Goal: Task Accomplishment & Management: Complete application form

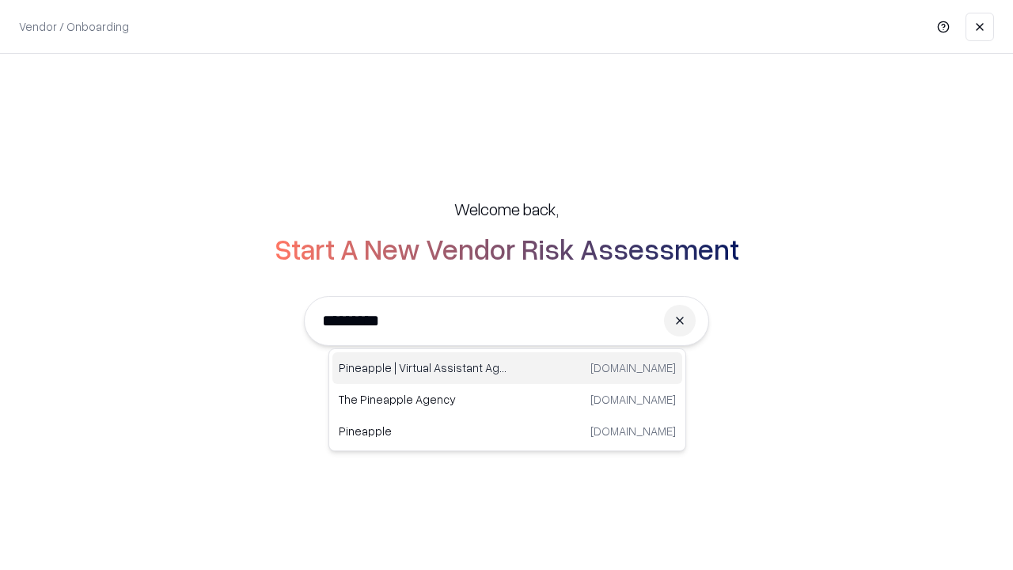
click at [507, 368] on div "Pineapple | Virtual Assistant Agency [DOMAIN_NAME]" at bounding box center [508, 368] width 350 height 32
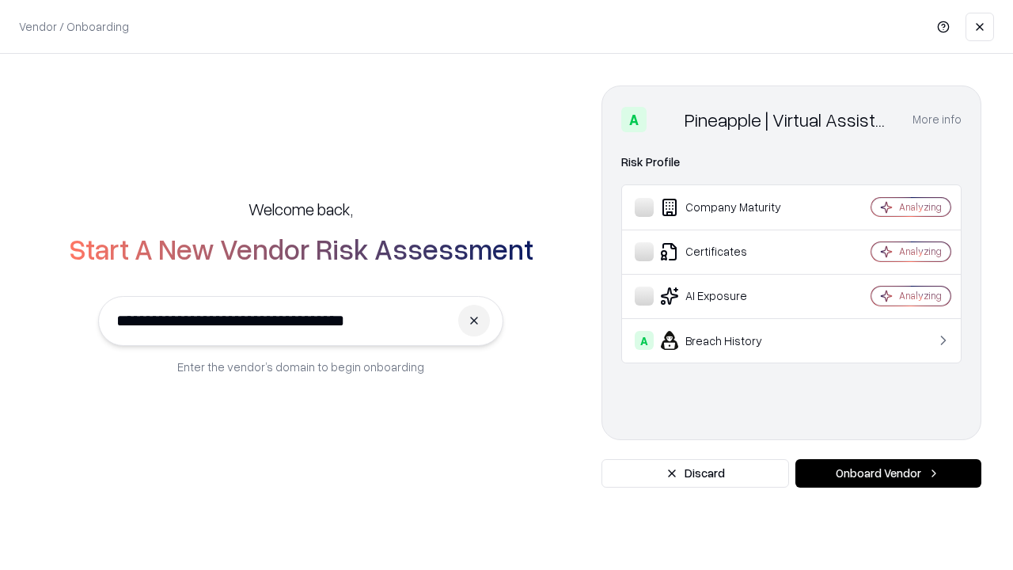
type input "**********"
click at [888, 473] on button "Onboard Vendor" at bounding box center [889, 473] width 186 height 29
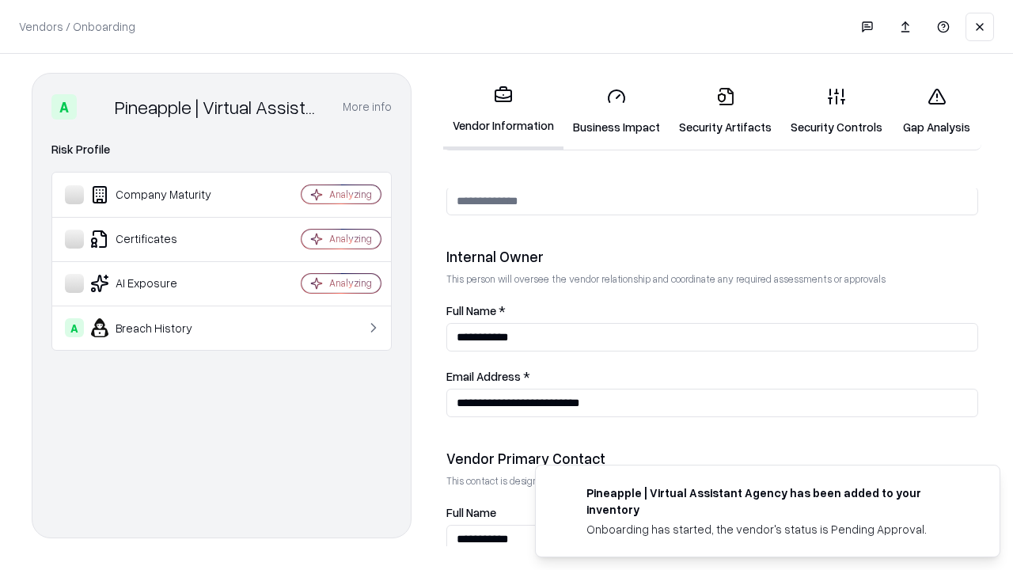
scroll to position [820, 0]
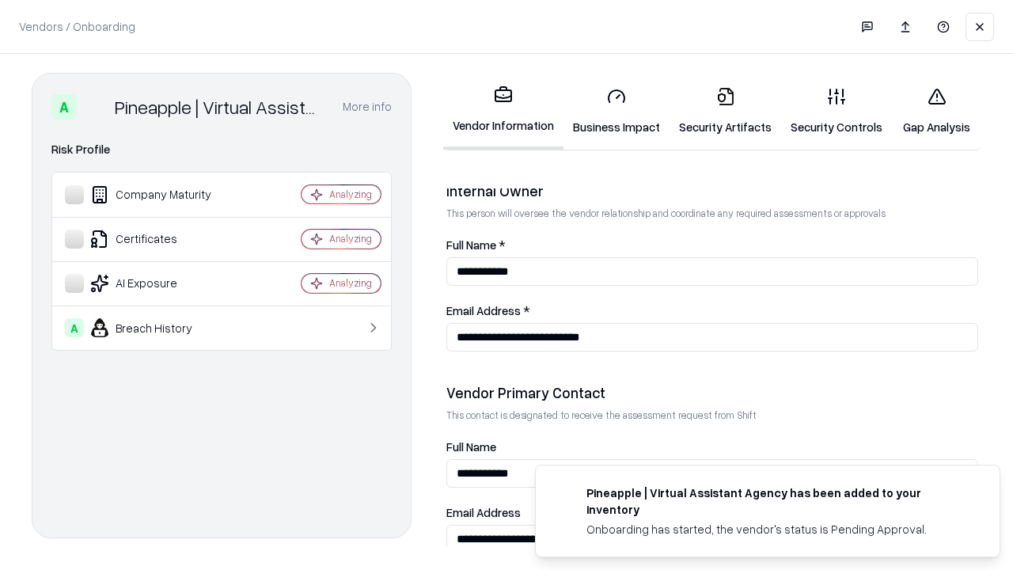
click at [617, 111] on link "Business Impact" at bounding box center [617, 111] width 106 height 74
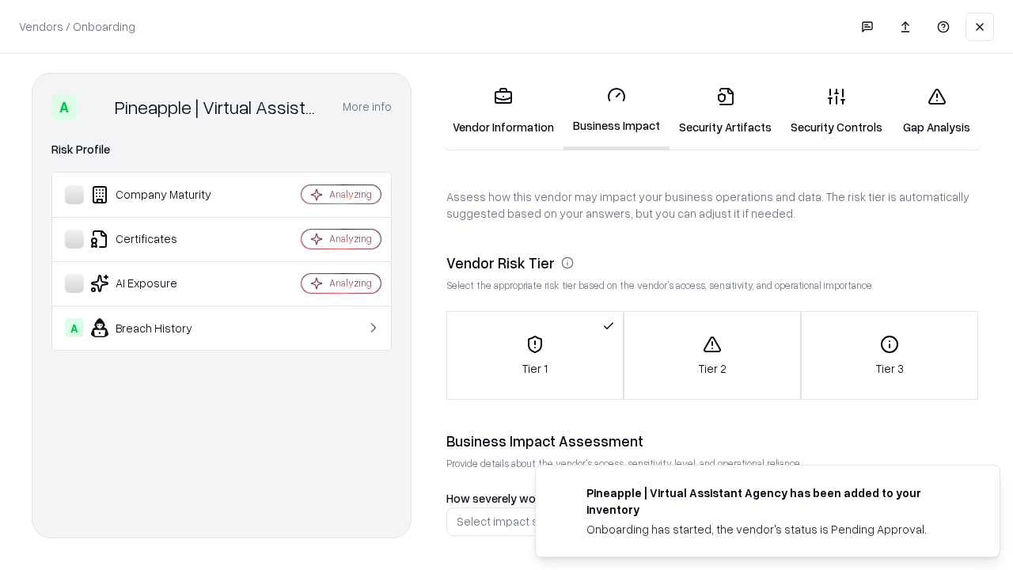
click at [725, 111] on link "Security Artifacts" at bounding box center [726, 111] width 112 height 74
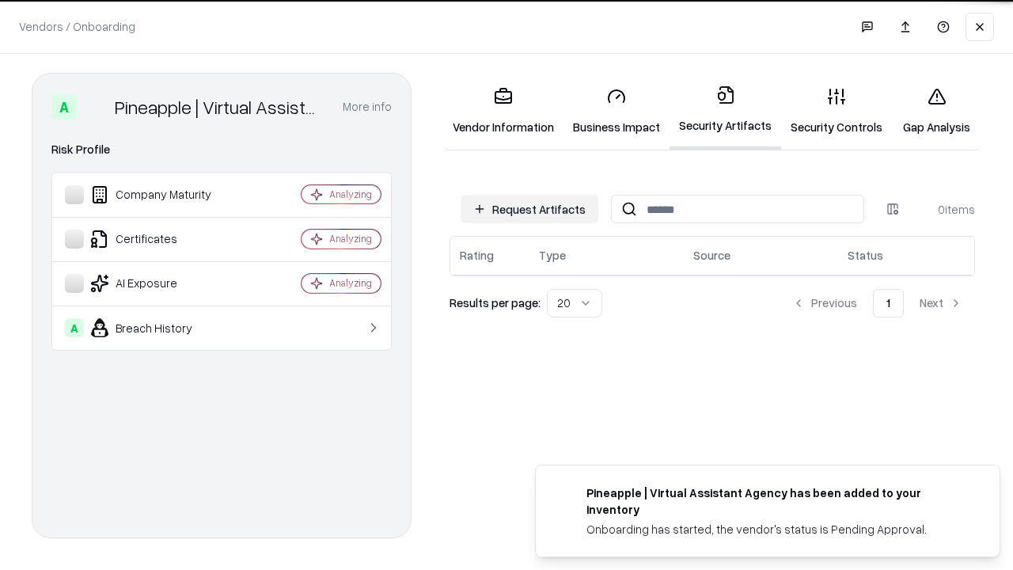
click at [530, 209] on button "Request Artifacts" at bounding box center [530, 209] width 138 height 29
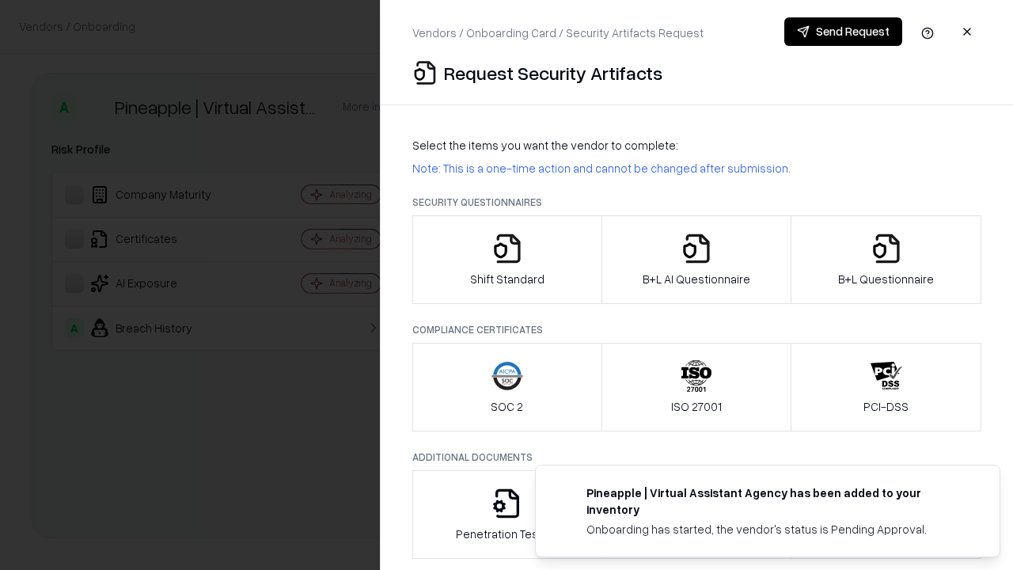
click at [507, 260] on icon "button" at bounding box center [508, 249] width 32 height 32
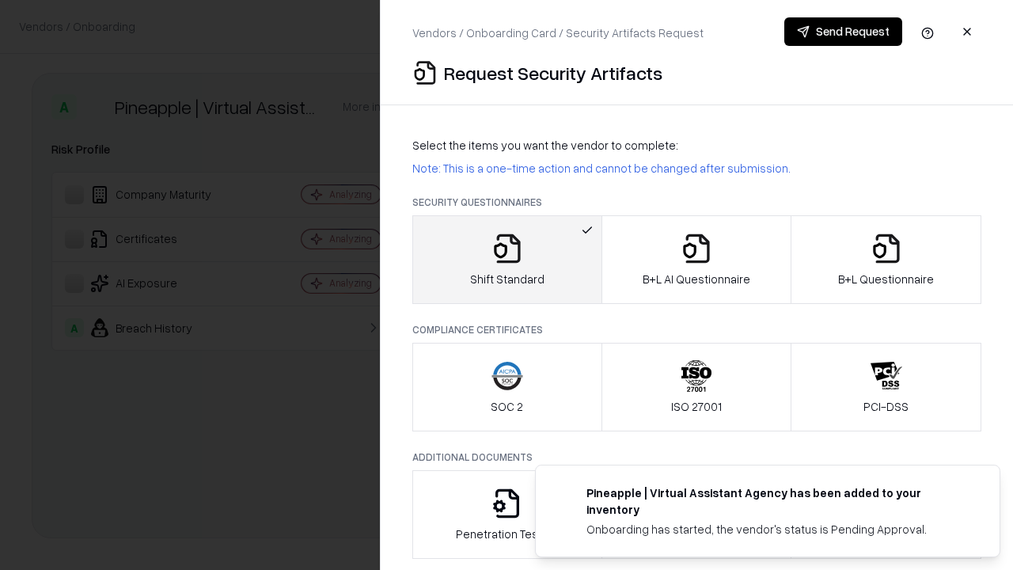
click at [843, 32] on button "Send Request" at bounding box center [844, 31] width 118 height 29
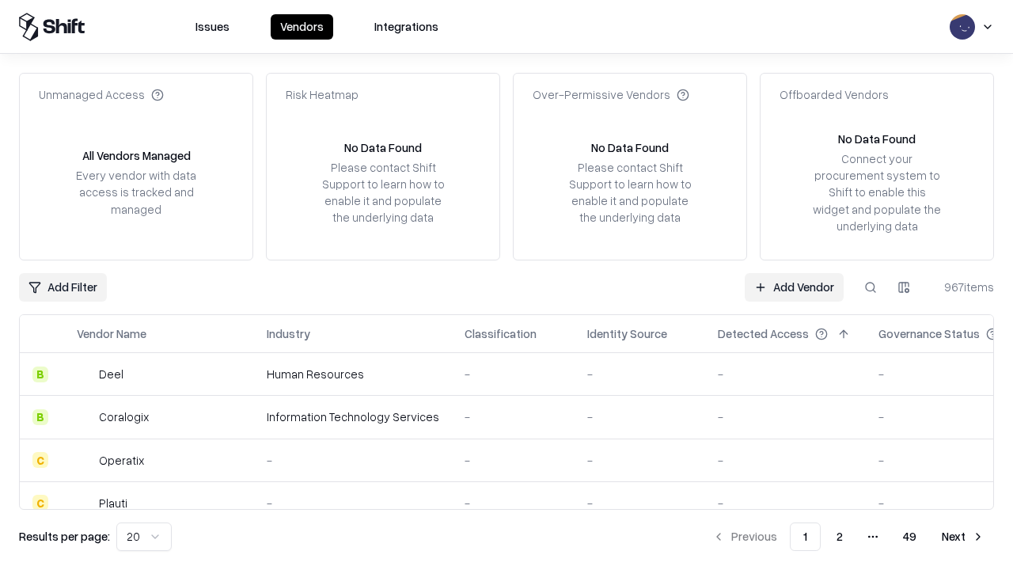
click at [871, 287] on button at bounding box center [871, 287] width 29 height 29
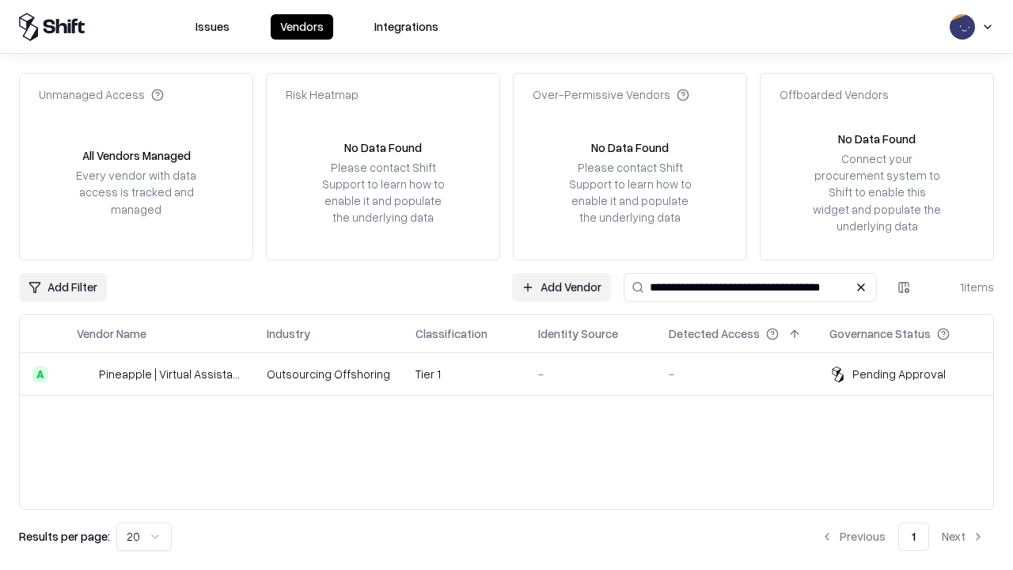
type input "**********"
click at [516, 374] on td "Tier 1" at bounding box center [464, 374] width 123 height 43
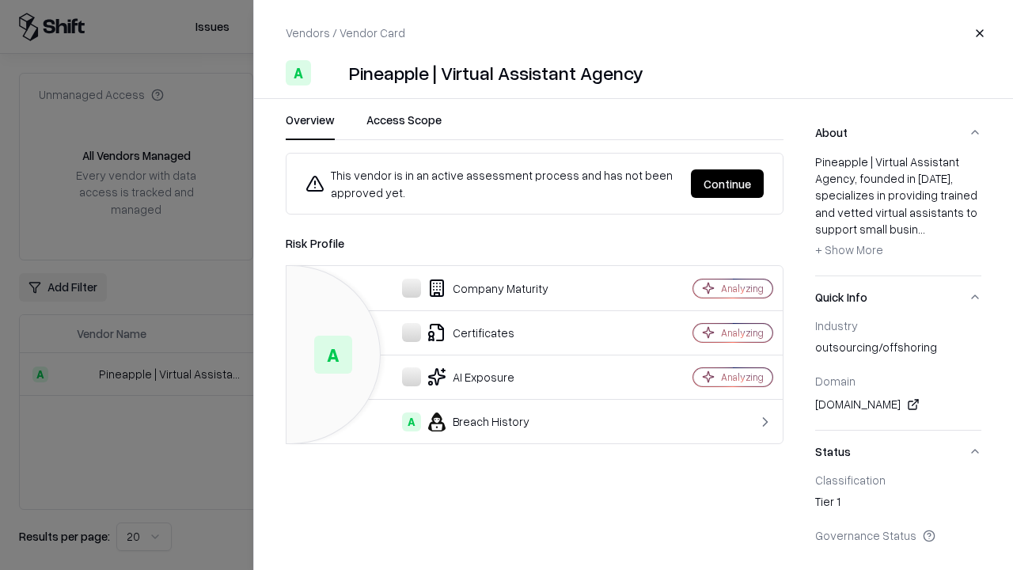
click at [728, 184] on button "Continue" at bounding box center [727, 183] width 73 height 29
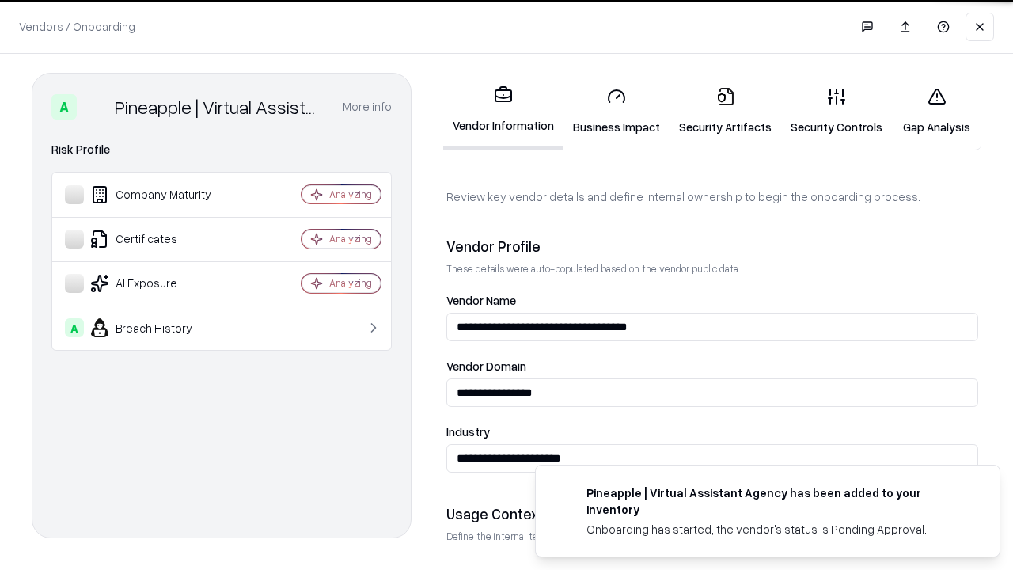
click at [725, 111] on link "Security Artifacts" at bounding box center [726, 111] width 112 height 74
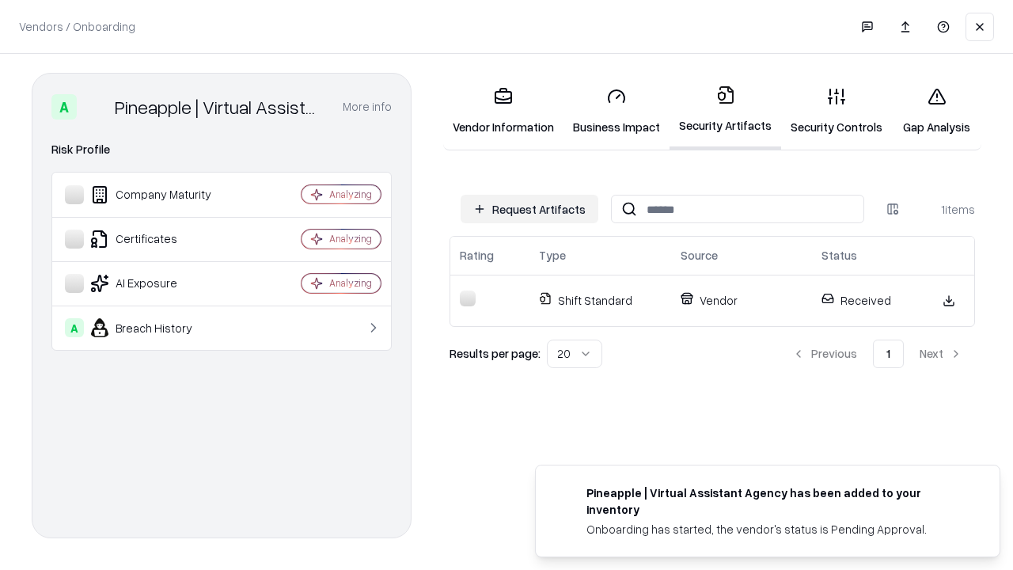
click at [837, 111] on link "Security Controls" at bounding box center [836, 111] width 111 height 74
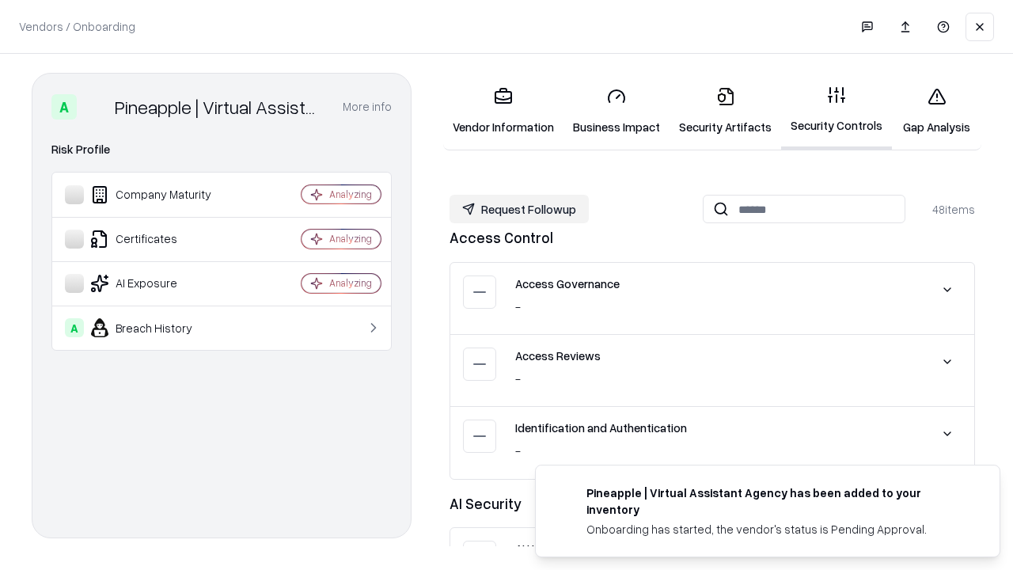
click at [519, 209] on button "Request Followup" at bounding box center [519, 209] width 139 height 29
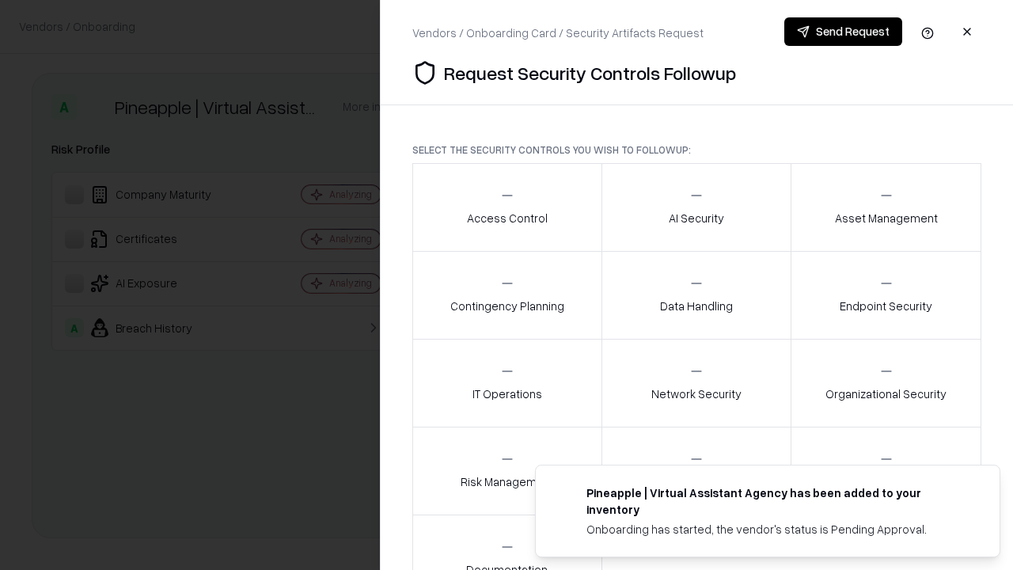
click at [507, 207] on div "Access Control" at bounding box center [507, 207] width 81 height 39
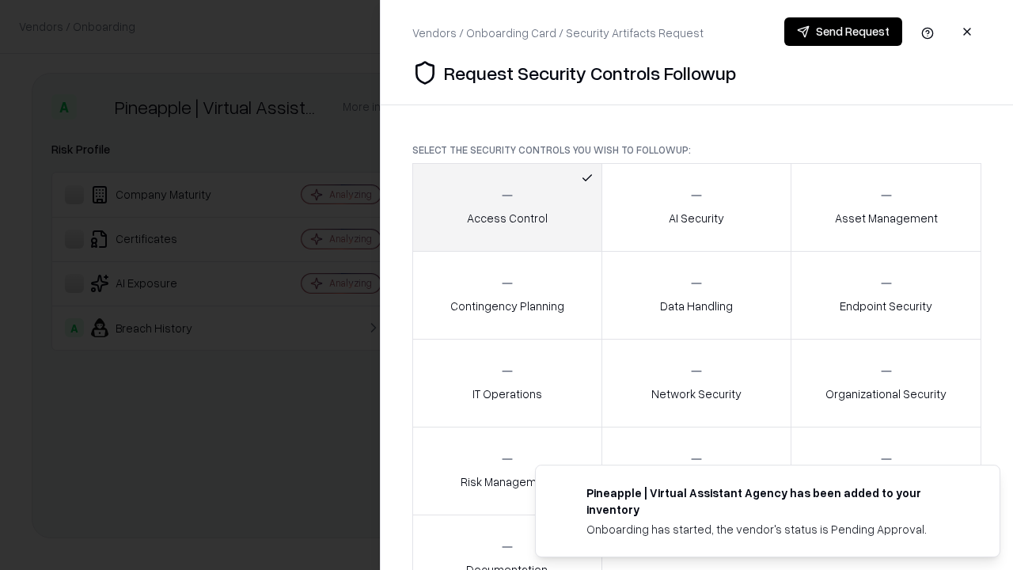
click at [843, 32] on button "Send Request" at bounding box center [844, 31] width 118 height 29
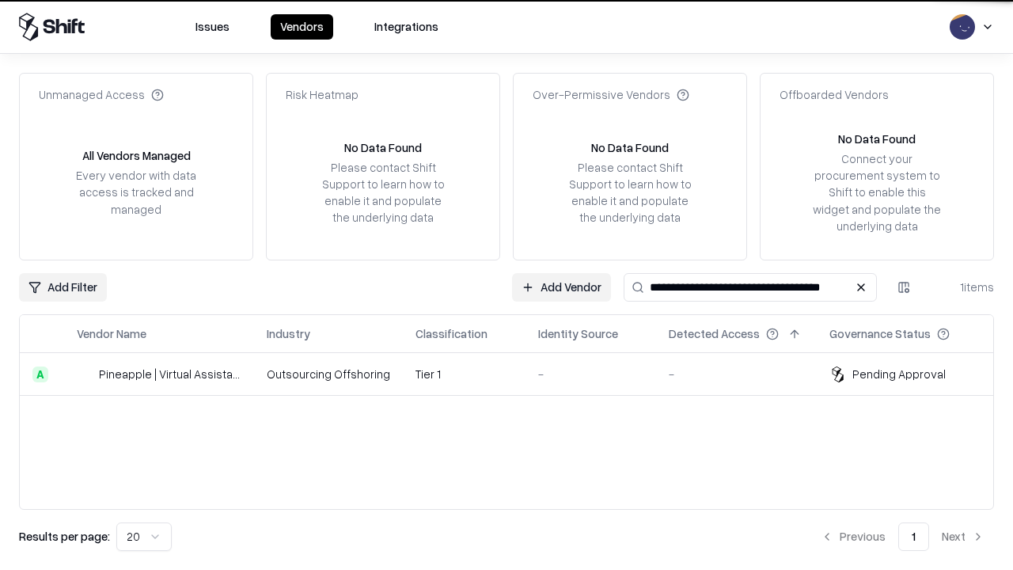
type input "**********"
click at [516, 374] on td "Tier 1" at bounding box center [464, 374] width 123 height 43
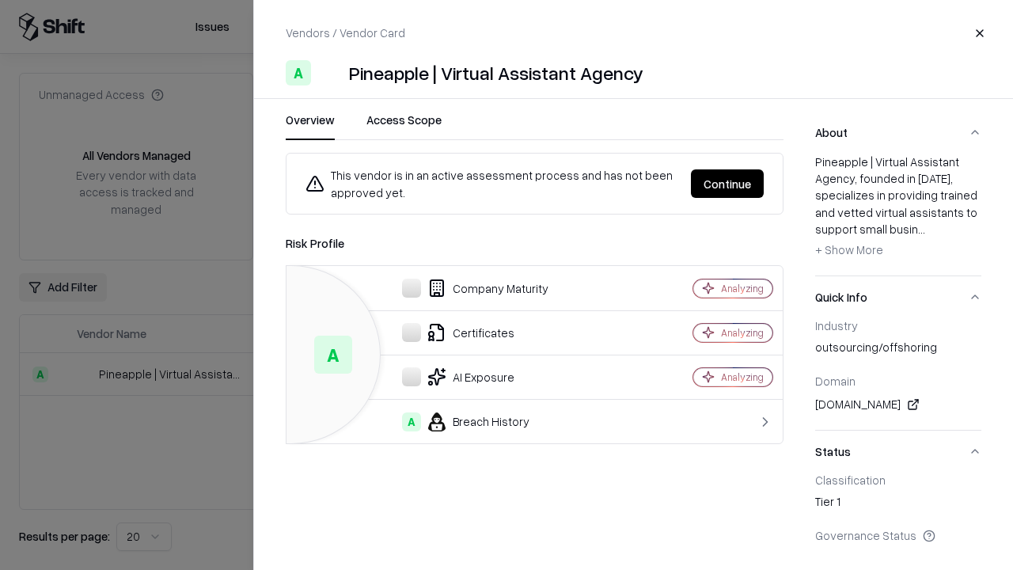
click at [728, 184] on button "Continue" at bounding box center [727, 183] width 73 height 29
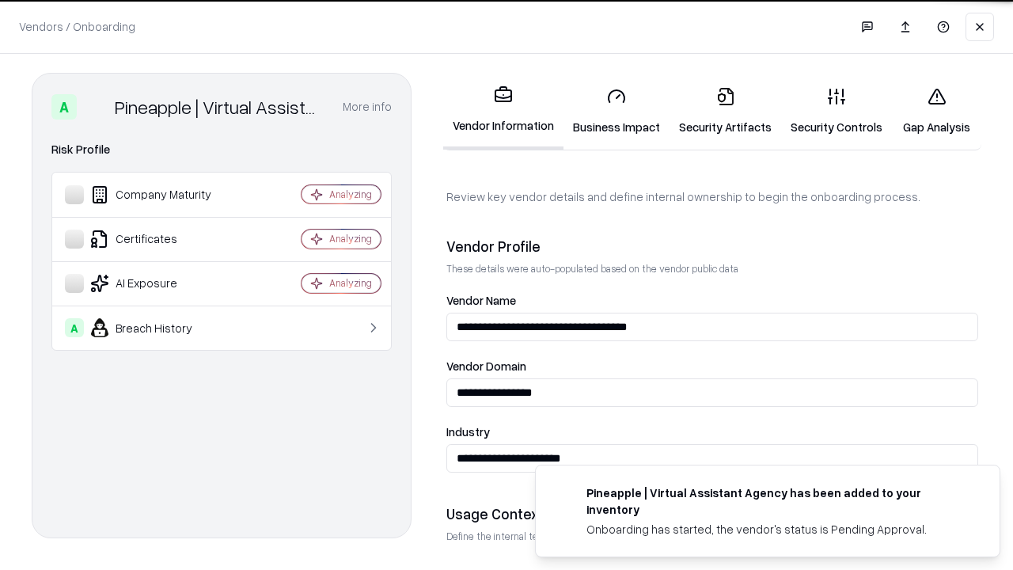
click at [937, 111] on link "Gap Analysis" at bounding box center [936, 111] width 89 height 74
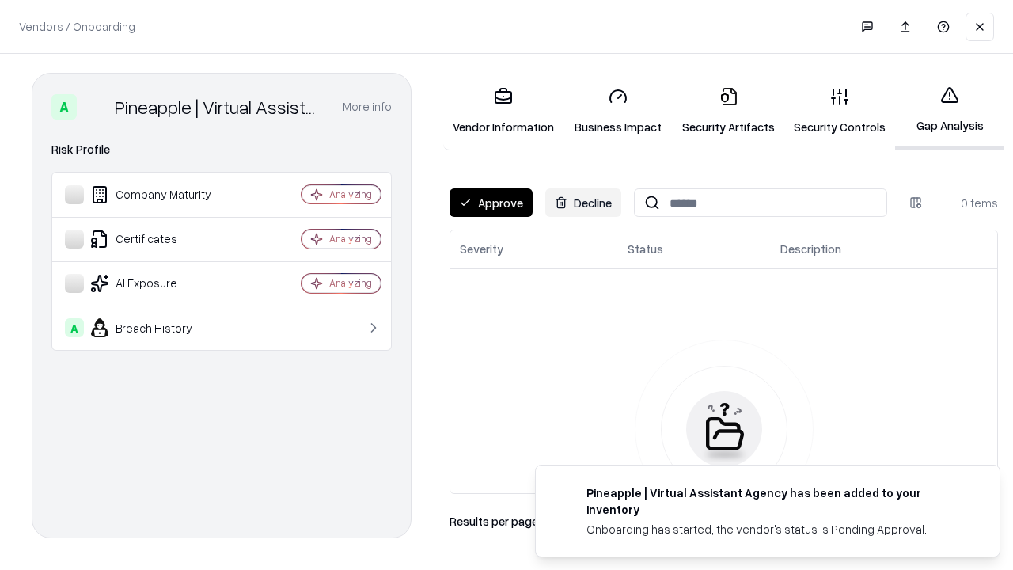
click at [491, 203] on button "Approve" at bounding box center [491, 202] width 83 height 29
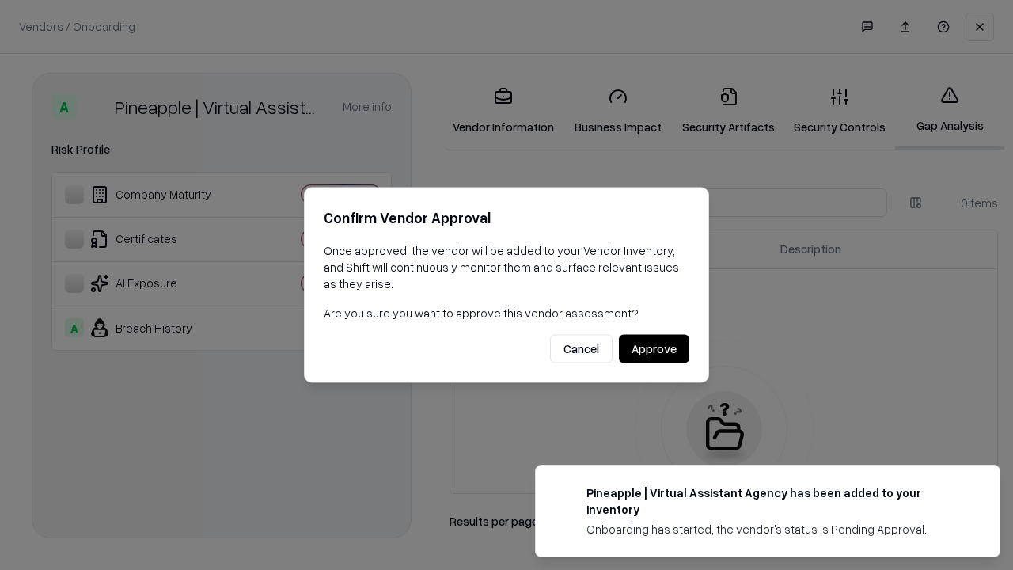
click at [654, 348] on button "Approve" at bounding box center [654, 349] width 70 height 29
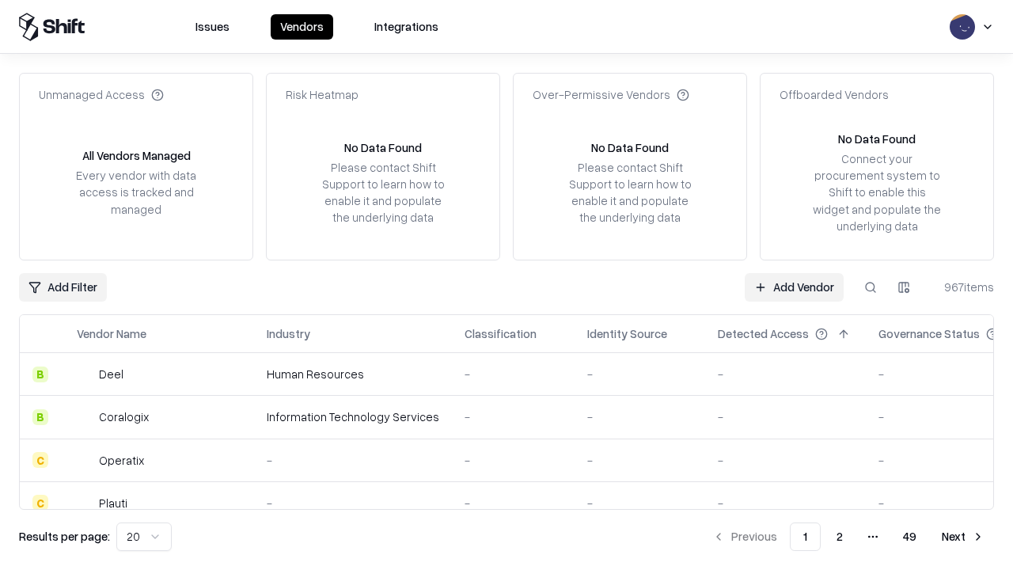
type input "**********"
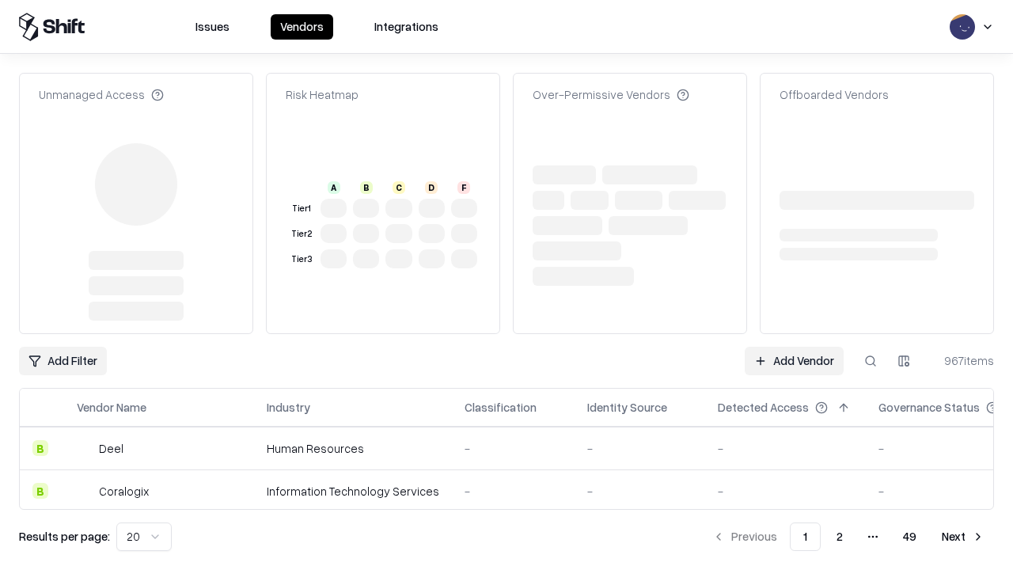
click at [794, 347] on link "Add Vendor" at bounding box center [794, 361] width 99 height 29
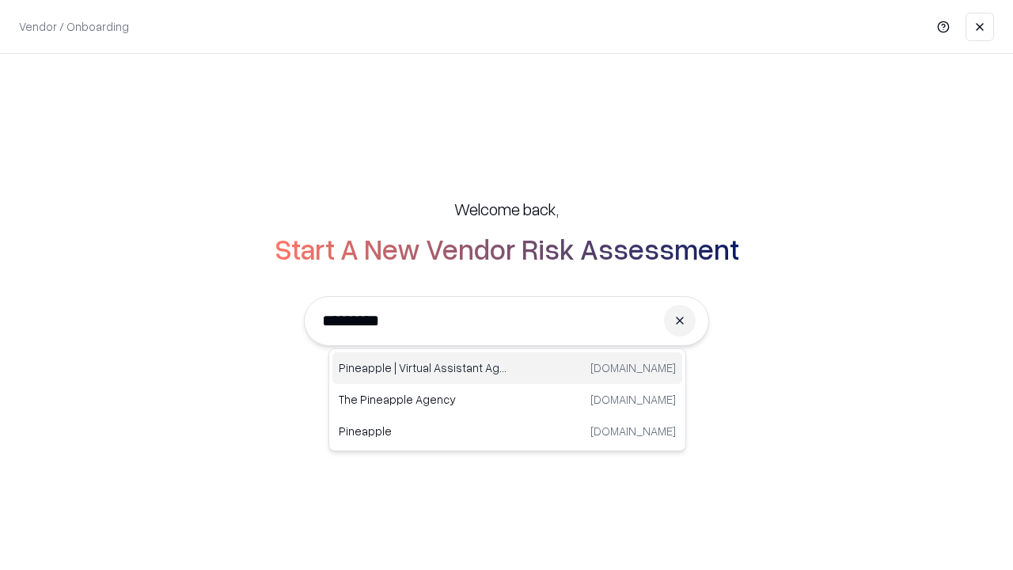
click at [507, 368] on div "Pineapple | Virtual Assistant Agency [DOMAIN_NAME]" at bounding box center [508, 368] width 350 height 32
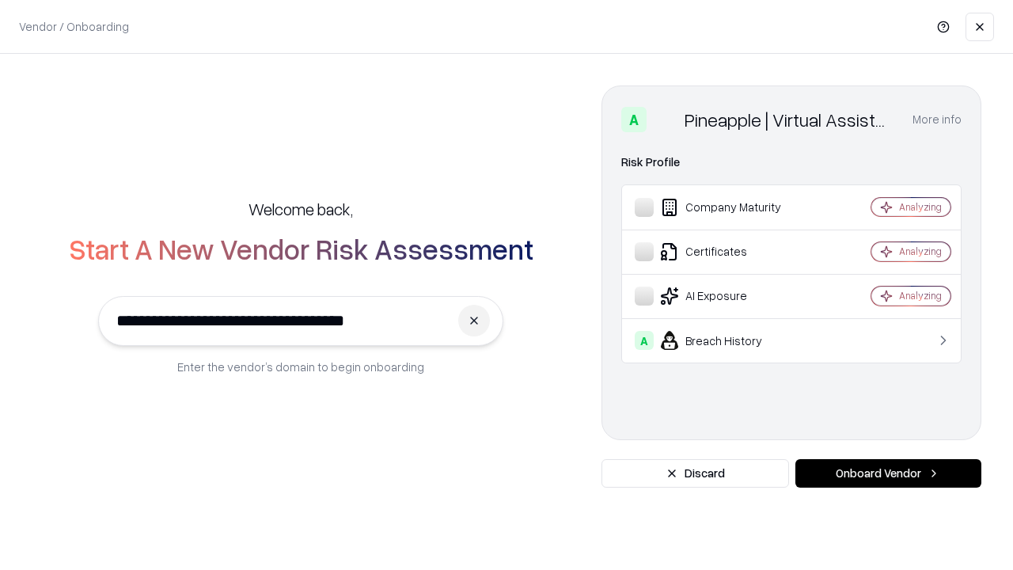
type input "**********"
click at [888, 473] on button "Onboard Vendor" at bounding box center [889, 473] width 186 height 29
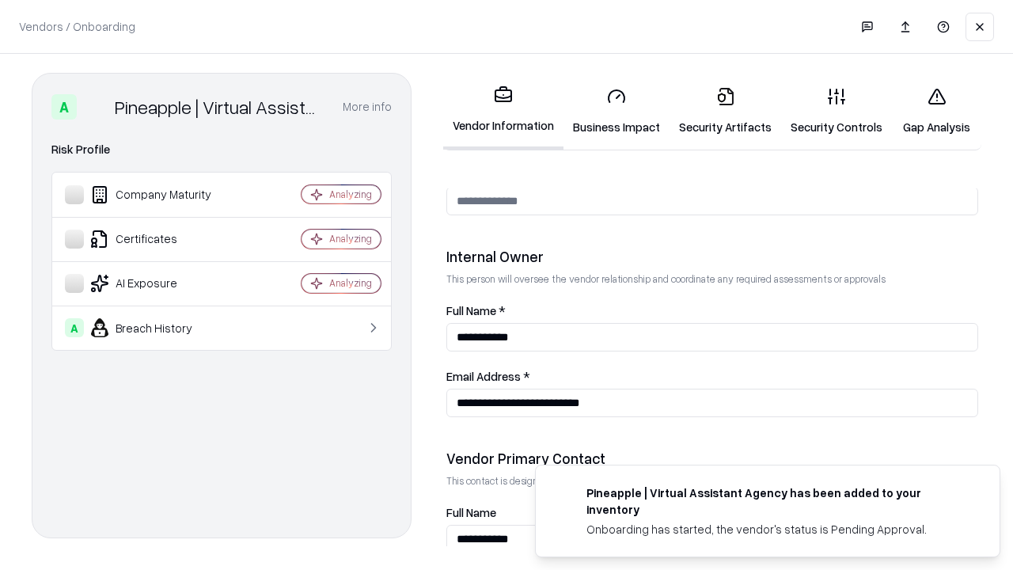
scroll to position [820, 0]
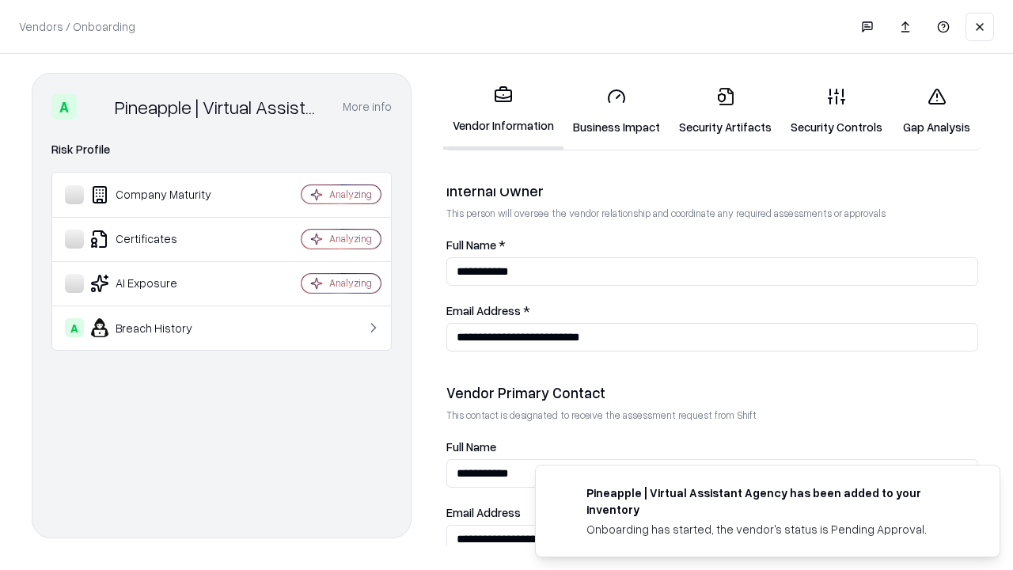
click at [937, 111] on link "Gap Analysis" at bounding box center [936, 111] width 89 height 74
